Goal: Task Accomplishment & Management: Manage account settings

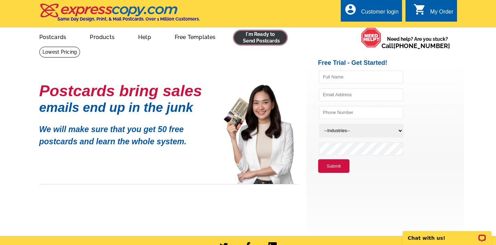
click at [258, 40] on link at bounding box center [260, 38] width 53 height 14
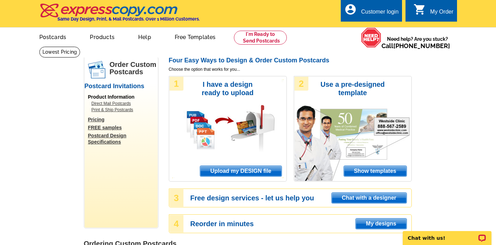
click at [370, 9] on div "Customer login" at bounding box center [380, 14] width 38 height 10
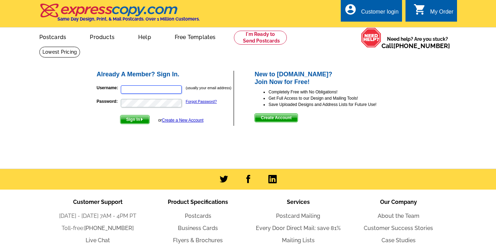
click at [147, 88] on input "Username:" at bounding box center [151, 89] width 61 height 8
type input "jenannejoh29@gmail.com"
click at [140, 121] on span "Sign In" at bounding box center [134, 119] width 29 height 8
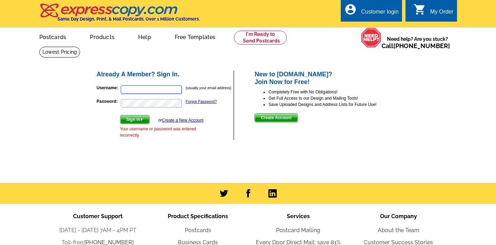
click at [155, 91] on input "Username:" at bounding box center [151, 89] width 61 height 8
type input "jenannejoh29@gmail.com"
click at [135, 118] on span "Sign In" at bounding box center [134, 119] width 29 height 8
click at [144, 90] on input "Username:" at bounding box center [151, 89] width 61 height 8
type input "jenannejoh29@gmail.com"
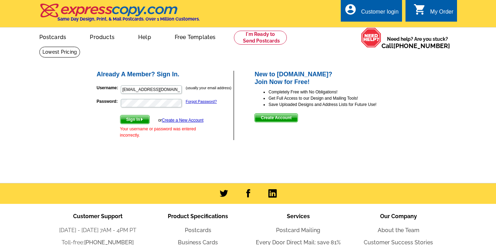
click at [138, 119] on span "Sign In" at bounding box center [134, 119] width 29 height 8
click at [205, 101] on link "Forgot Password?" at bounding box center [201, 101] width 31 height 4
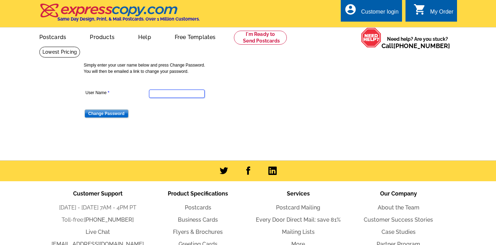
click at [178, 95] on input "User Name" at bounding box center [177, 93] width 56 height 8
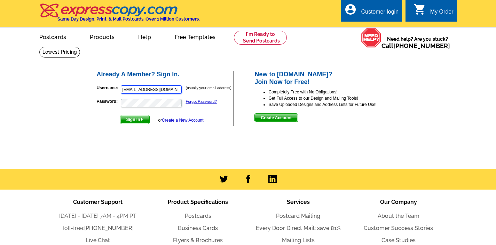
drag, startPoint x: 177, startPoint y: 88, endPoint x: 109, endPoint y: 86, distance: 67.9
click at [112, 91] on p "Username: jenannejoh29@gmail.com (usually your email address)" at bounding box center [165, 90] width 137 height 10
type input "jennifer@truerealestatemn.com"
click at [136, 121] on span "Sign In" at bounding box center [134, 119] width 29 height 8
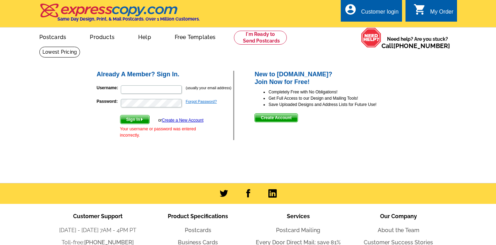
click at [200, 103] on link "Forgot Password?" at bounding box center [201, 101] width 31 height 4
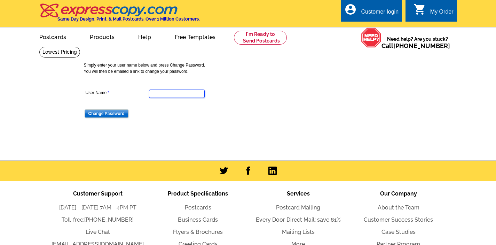
click at [166, 96] on input "User Name" at bounding box center [177, 93] width 56 height 8
type input "jennifer@truerealestatemn.com"
click at [110, 113] on input "Change Password" at bounding box center [107, 113] width 44 height 8
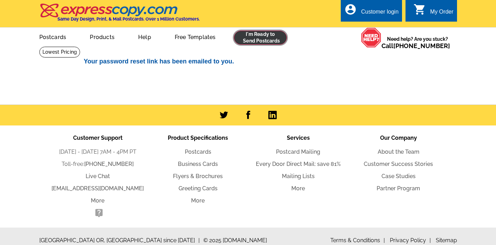
click at [262, 37] on link at bounding box center [260, 38] width 53 height 14
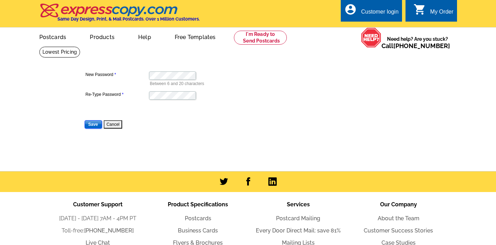
click at [92, 121] on input "Save" at bounding box center [93, 124] width 17 height 8
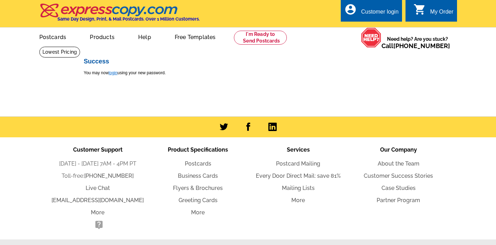
click at [113, 73] on link "login" at bounding box center [113, 72] width 9 height 5
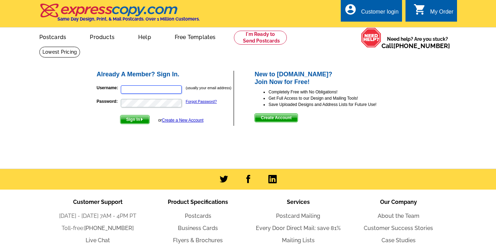
click at [154, 89] on input "Username:" at bounding box center [151, 89] width 61 height 8
type input "[PERSON_NAME][EMAIL_ADDRESS][DOMAIN_NAME]"
click at [138, 121] on span "Sign In" at bounding box center [134, 119] width 29 height 8
